Goal: Find specific fact: Find specific fact

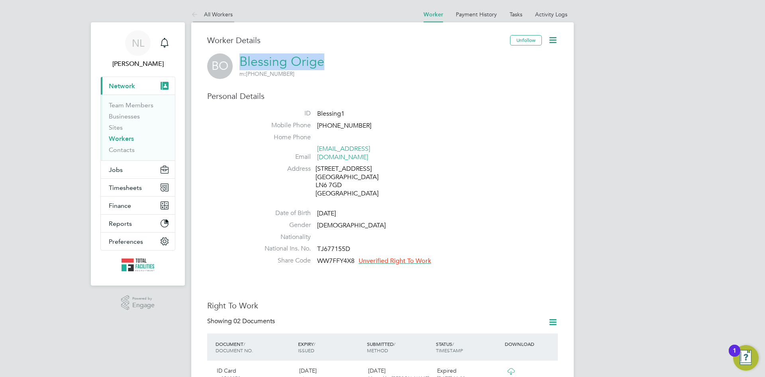
click at [212, 15] on link "All Workers" at bounding box center [211, 14] width 41 height 7
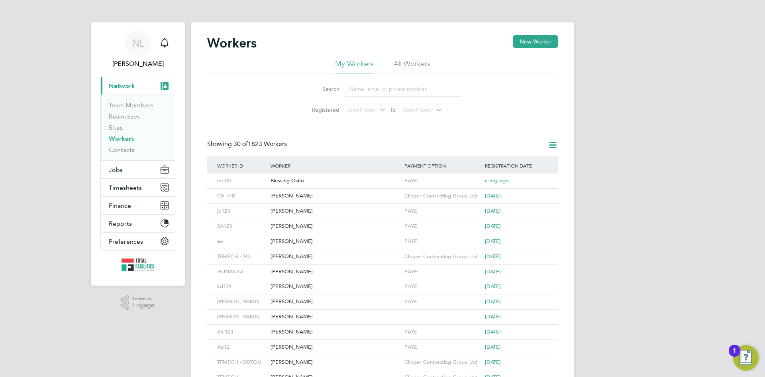
click at [366, 85] on input at bounding box center [403, 89] width 116 height 16
click at [365, 90] on input at bounding box center [403, 89] width 116 height 16
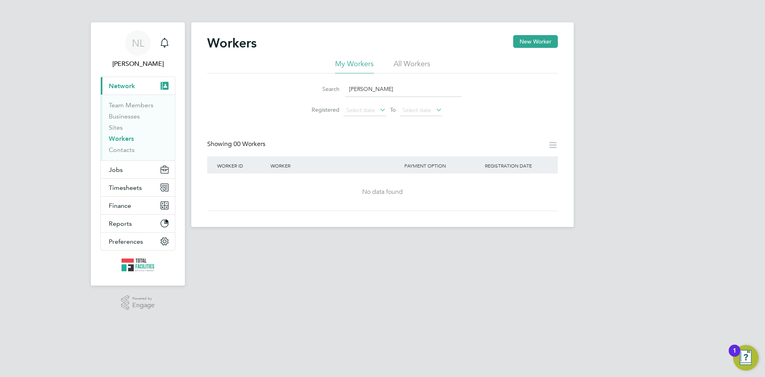
type input "[PERSON_NAME]"
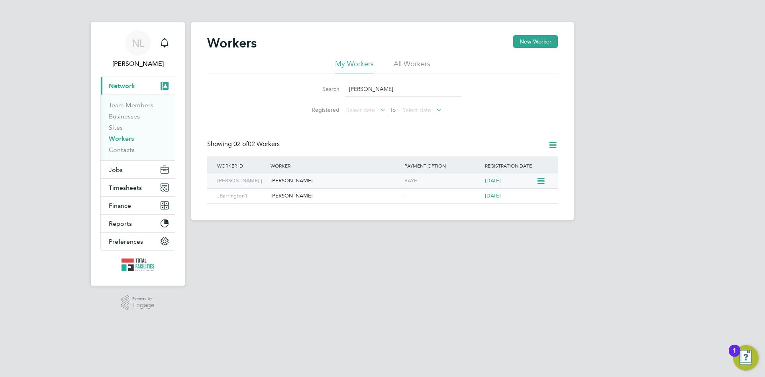
click at [287, 179] on div "[PERSON_NAME]" at bounding box center [336, 180] width 134 height 15
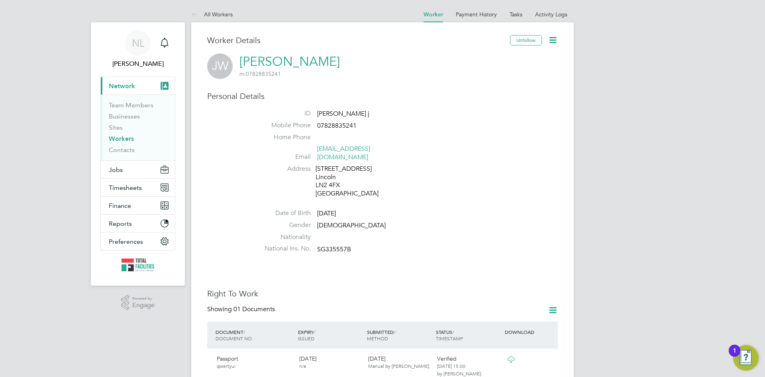
drag, startPoint x: 334, startPoint y: 63, endPoint x: 238, endPoint y: 63, distance: 96.8
click at [231, 63] on div "[PERSON_NAME] [PERSON_NAME] m: 07828835241" at bounding box center [382, 66] width 351 height 26
copy div "[PERSON_NAME] m: 07828835241"
drag, startPoint x: 354, startPoint y: 241, endPoint x: 324, endPoint y: 240, distance: 30.3
click at [312, 244] on li "National Ins. No. SG335557B" at bounding box center [406, 250] width 303 height 12
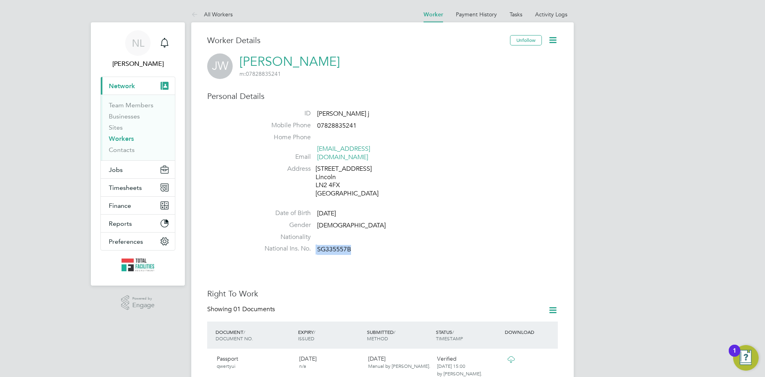
drag, startPoint x: 360, startPoint y: 233, endPoint x: 350, endPoint y: 241, distance: 13.0
click at [360, 233] on li "Nationality" at bounding box center [406, 239] width 303 height 12
drag, startPoint x: 350, startPoint y: 240, endPoint x: 318, endPoint y: 242, distance: 32.0
click at [318, 245] on span "SG335557B" at bounding box center [334, 249] width 34 height 8
copy span "SG335557B"
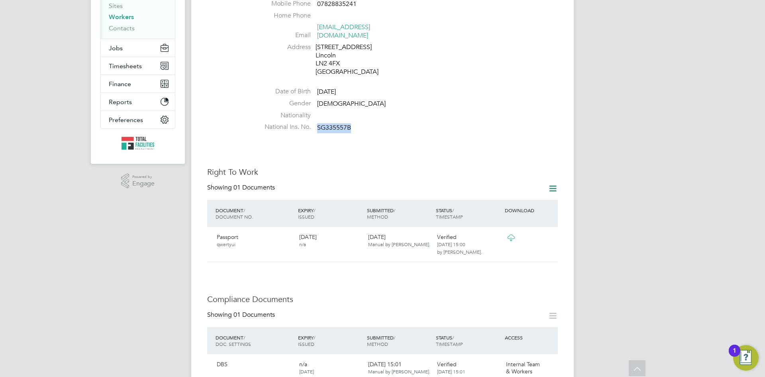
scroll to position [40, 0]
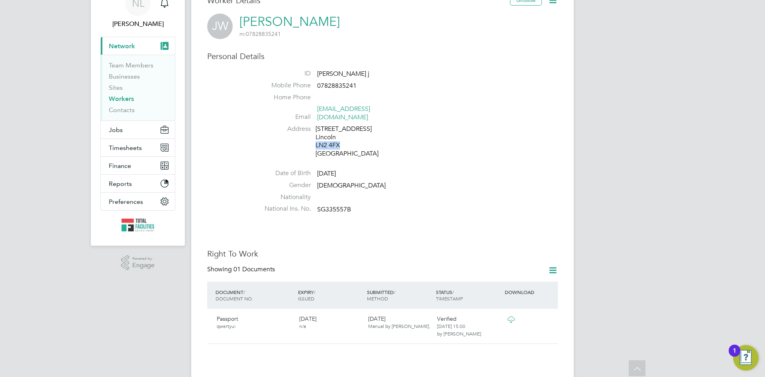
drag, startPoint x: 346, startPoint y: 138, endPoint x: 316, endPoint y: 139, distance: 29.5
click at [316, 139] on div "[STREET_ADDRESS]" at bounding box center [354, 141] width 76 height 33
copy div "LN2 4FX"
click at [377, 136] on div "[STREET_ADDRESS]" at bounding box center [354, 141] width 76 height 33
drag, startPoint x: 315, startPoint y: 117, endPoint x: 335, endPoint y: 129, distance: 22.9
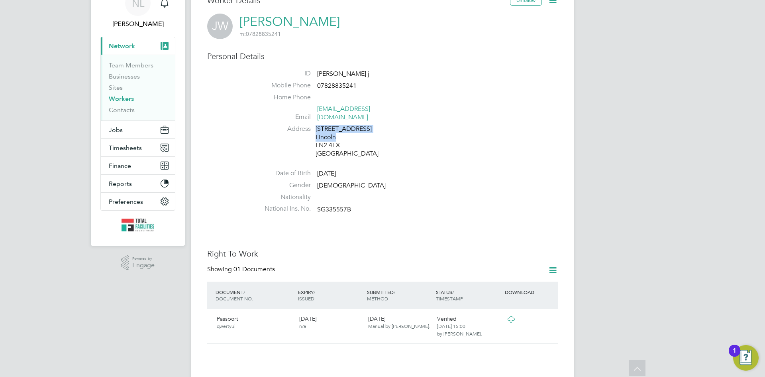
click at [335, 129] on li "Address [STREET_ADDRESS]" at bounding box center [406, 142] width 303 height 35
copy div "[STREET_ADDRESS]"
click at [390, 193] on li "Nationality" at bounding box center [406, 199] width 303 height 12
drag, startPoint x: 362, startPoint y: 86, endPoint x: 314, endPoint y: 86, distance: 48.2
click at [314, 86] on li "Mobile Phone [PHONE_NUMBER]" at bounding box center [406, 87] width 303 height 12
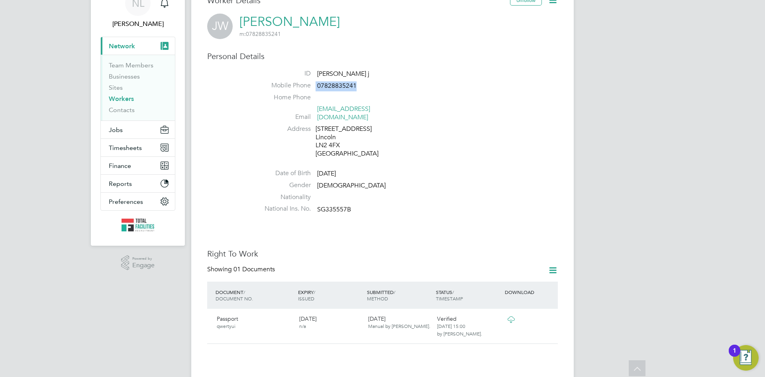
copy li "07828835241"
drag, startPoint x: 401, startPoint y: 104, endPoint x: 407, endPoint y: 110, distance: 8.2
click at [407, 110] on ul "ID [PERSON_NAME] j Mobile Phone [PHONE_NUMBER] Home Phone Email [EMAIL_ADDRESS]…" at bounding box center [406, 142] width 303 height 147
copy li "[EMAIL_ADDRESS][DOMAIN_NAME]"
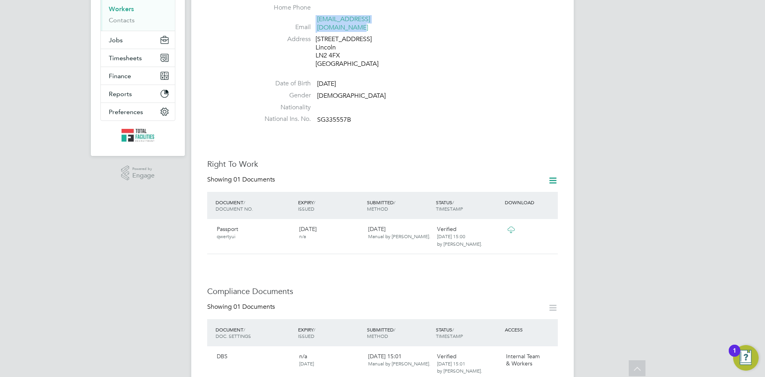
scroll to position [199, 0]
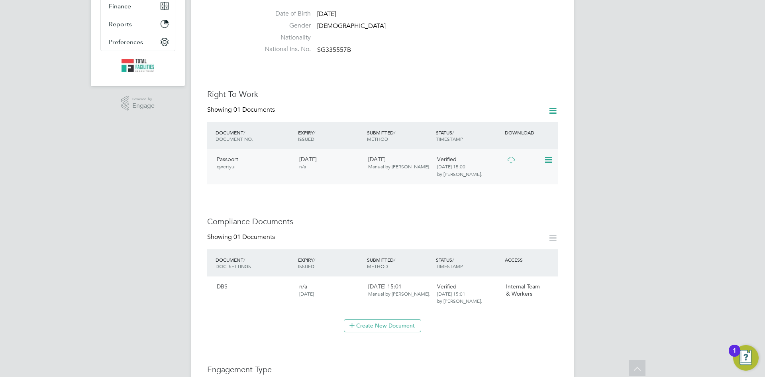
click at [274, 161] on div "Passport qwertyui" at bounding box center [255, 162] width 83 height 21
click at [548, 155] on icon at bounding box center [548, 160] width 8 height 10
click at [513, 207] on li "View Details" at bounding box center [522, 208] width 59 height 11
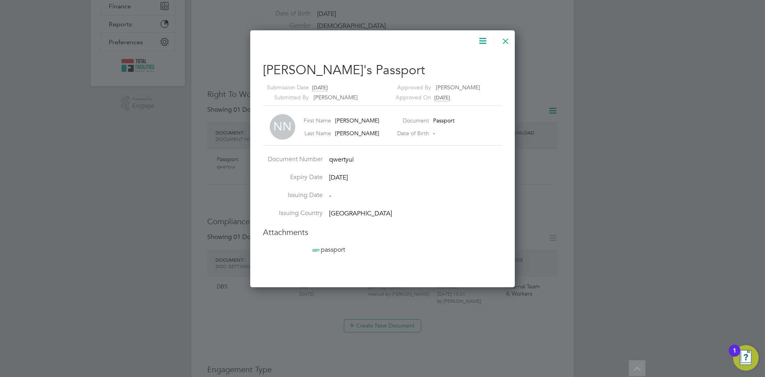
scroll to position [257, 265]
click at [333, 249] on span "passport" at bounding box center [328, 250] width 34 height 8
click at [506, 39] on div at bounding box center [506, 39] width 14 height 14
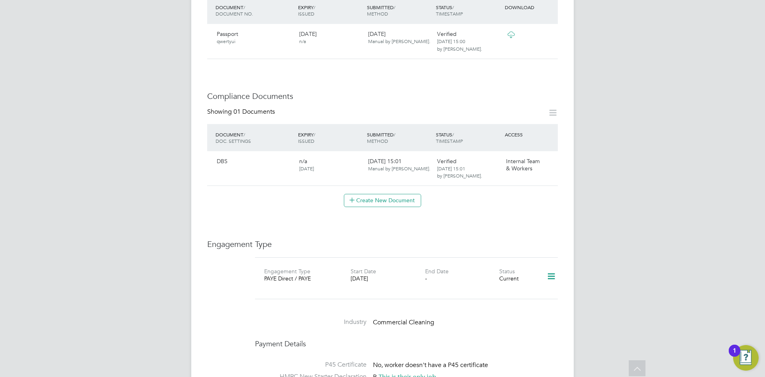
scroll to position [319, 0]
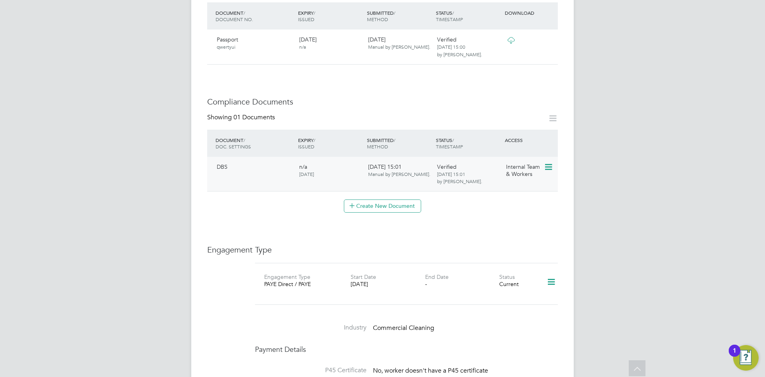
click at [542, 160] on div "Internal Team & Workers" at bounding box center [523, 170] width 41 height 21
click at [550, 166] on div "DBS n/a [DATE] [DATE] 15:01 Manual by [PERSON_NAME]. Verified [DATE] 15:01 by […" at bounding box center [382, 174] width 351 height 35
click at [549, 163] on icon at bounding box center [548, 167] width 8 height 10
click at [519, 190] on li "Download Document" at bounding box center [519, 189] width 63 height 11
